Goal: Task Accomplishment & Management: Use online tool/utility

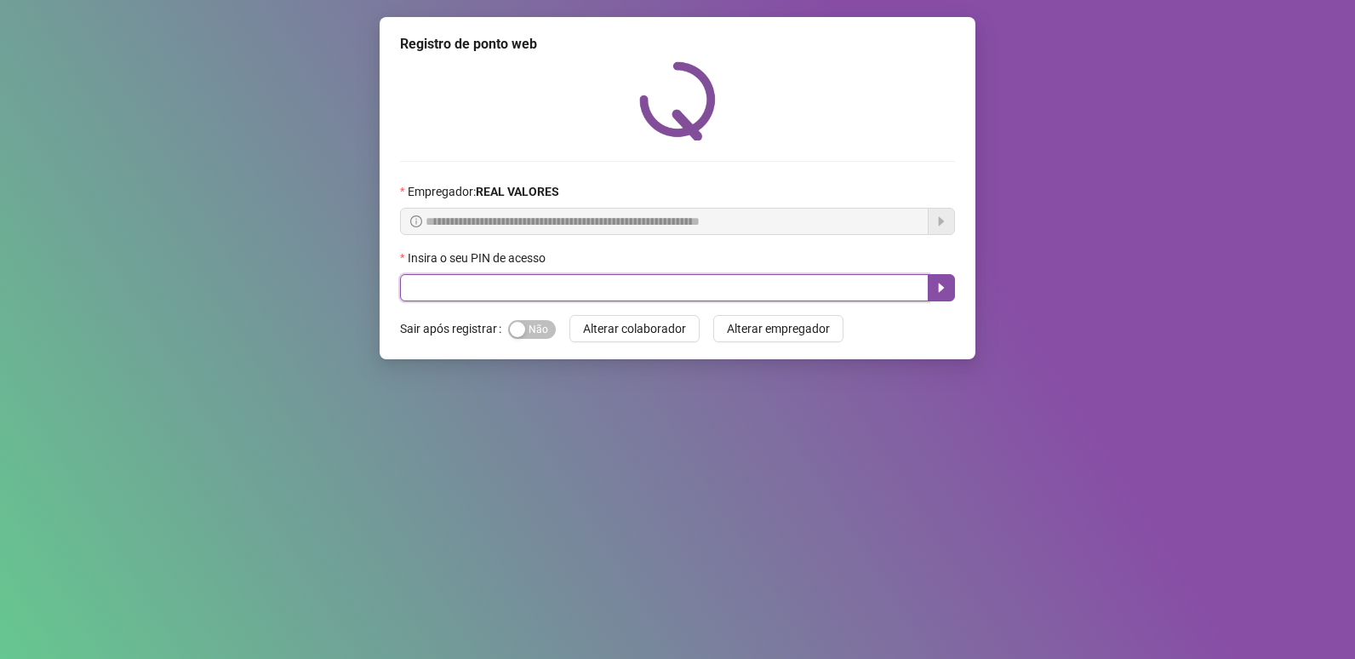
click at [593, 296] on input "text" at bounding box center [664, 287] width 528 height 27
type input "*****"
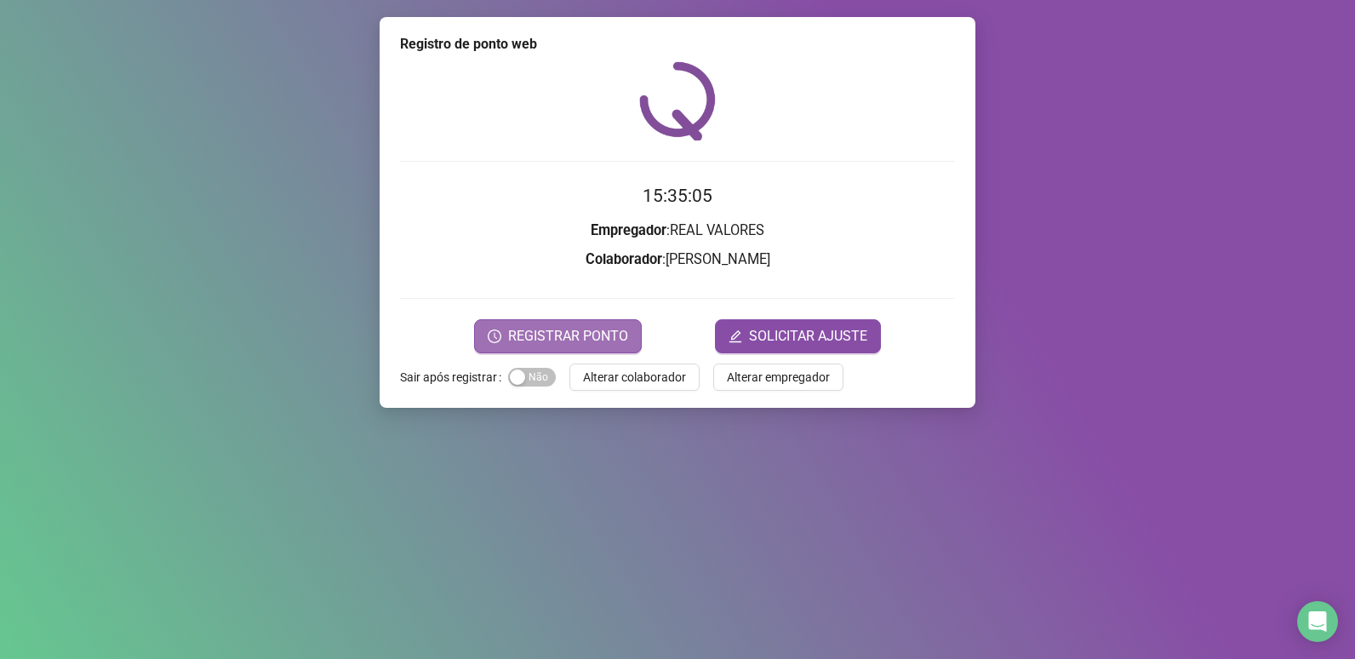
click at [562, 334] on span "REGISTRAR PONTO" at bounding box center [568, 336] width 120 height 20
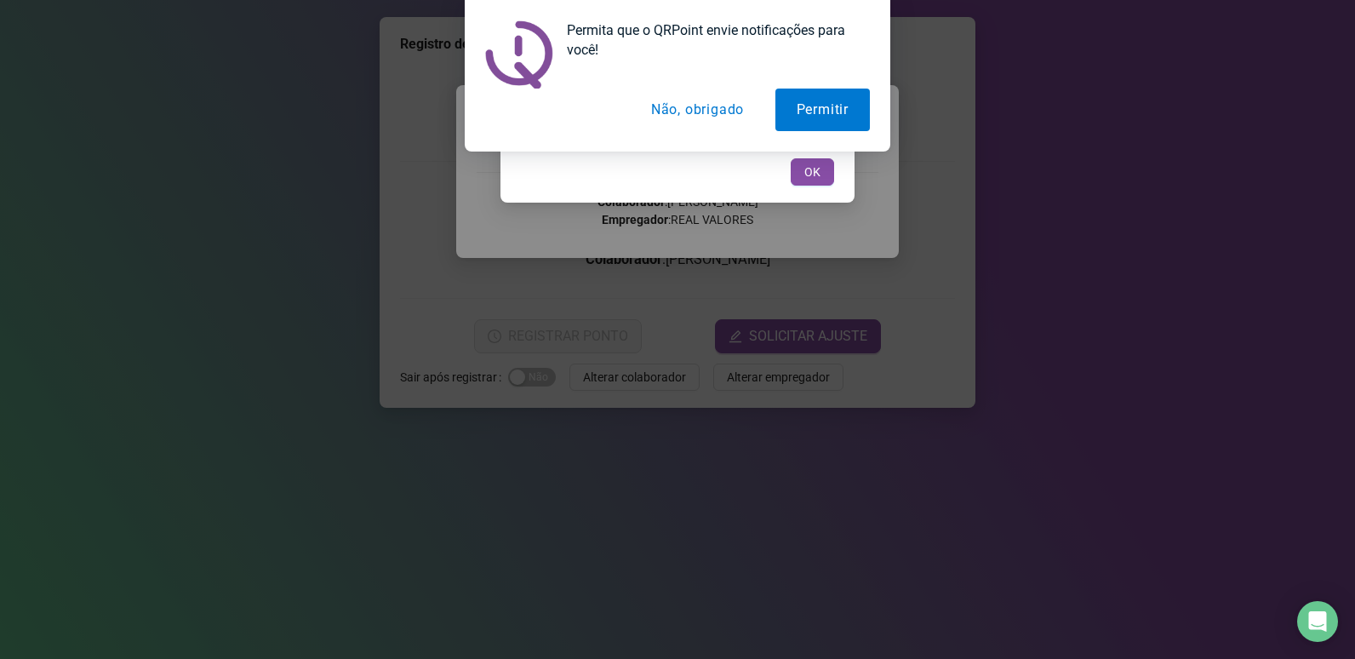
click at [740, 110] on button "Não, obrigado" at bounding box center [697, 109] width 135 height 43
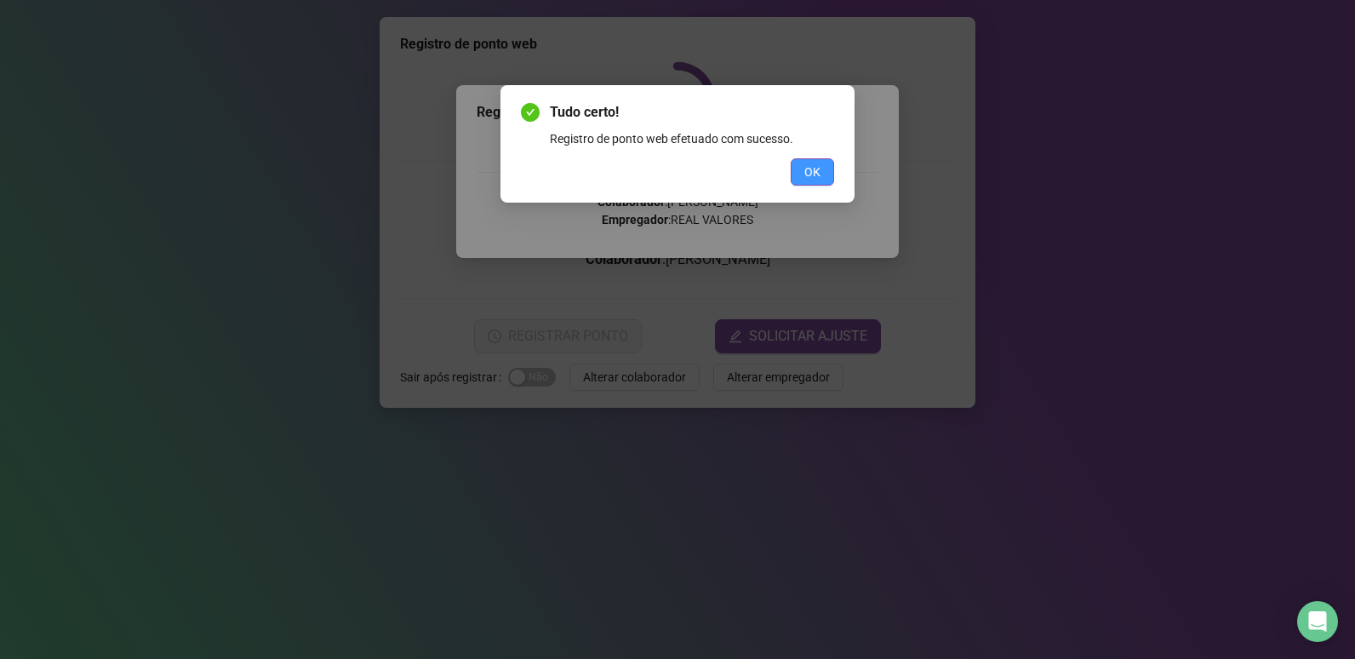
click at [816, 171] on span "OK" at bounding box center [812, 172] width 16 height 19
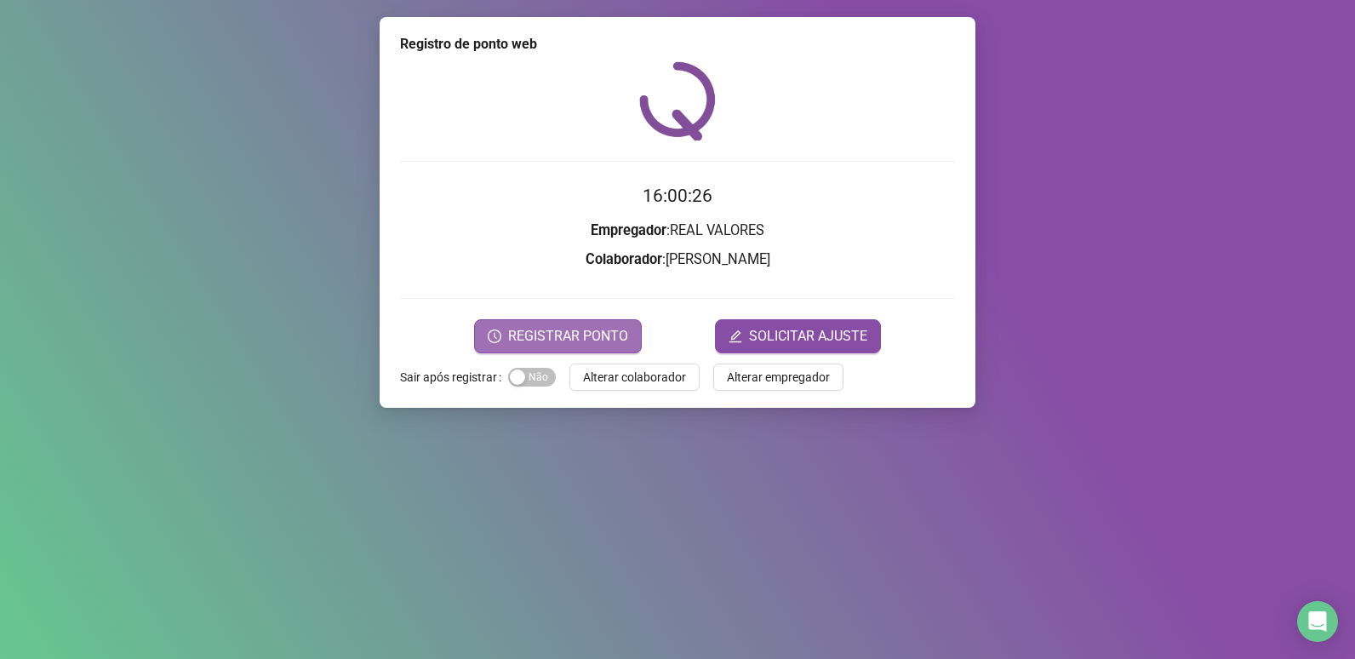
click at [572, 340] on span "REGISTRAR PONTO" at bounding box center [568, 336] width 120 height 20
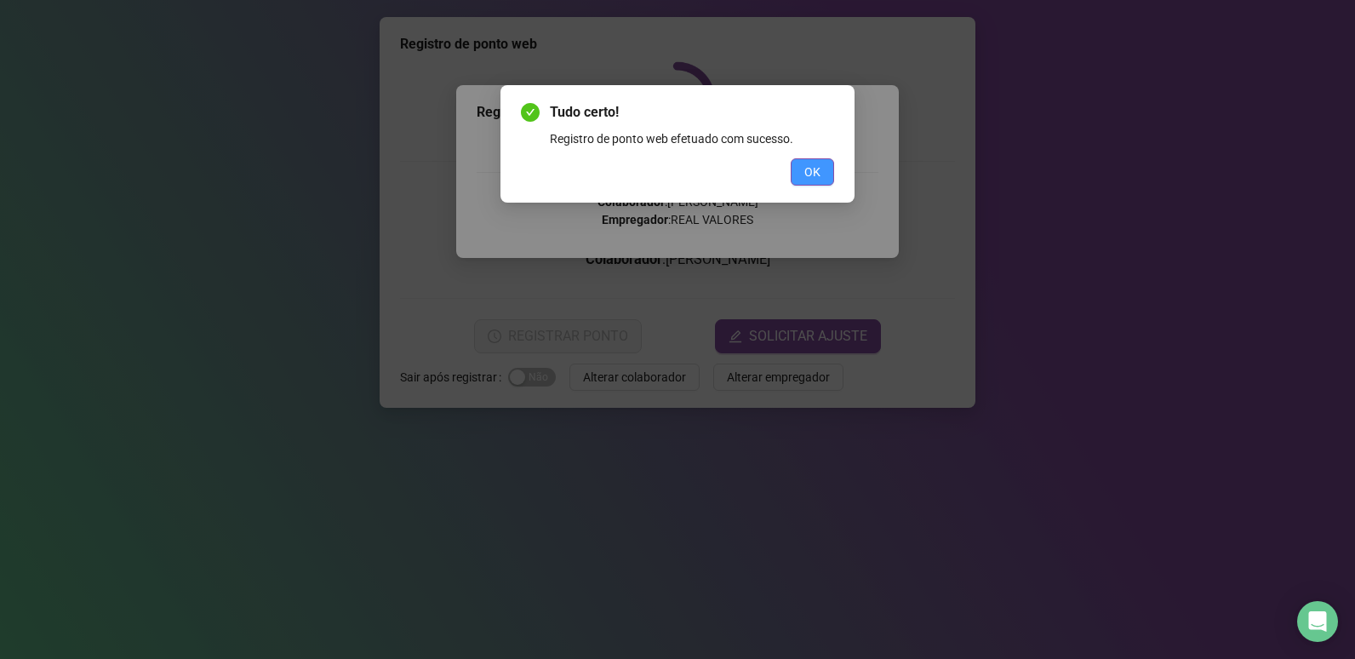
click at [817, 179] on span "OK" at bounding box center [812, 172] width 16 height 19
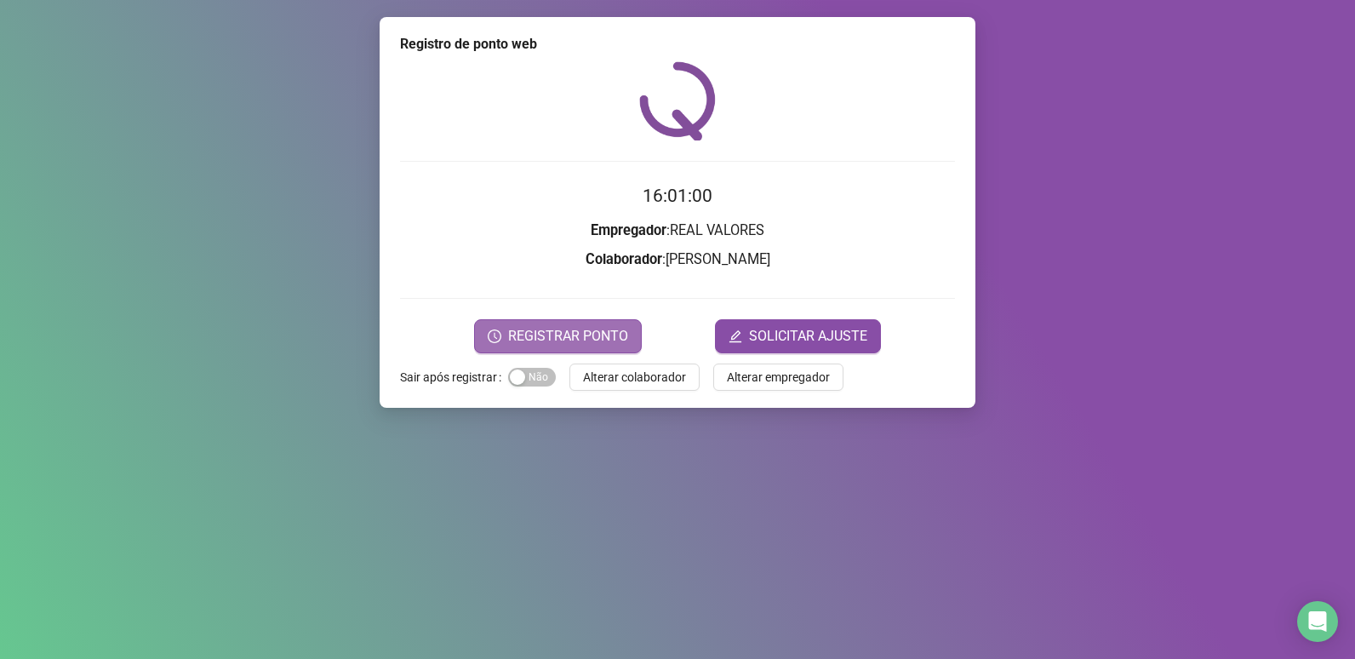
click at [608, 336] on span "REGISTRAR PONTO" at bounding box center [568, 336] width 120 height 20
